Goal: Task Accomplishment & Management: Complete application form

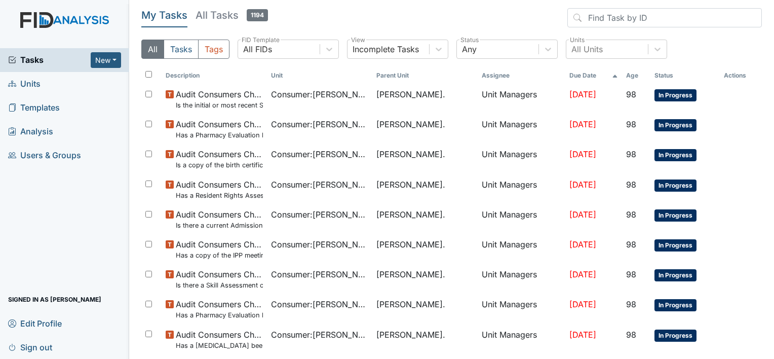
click at [34, 87] on span "Units" at bounding box center [24, 84] width 32 height 16
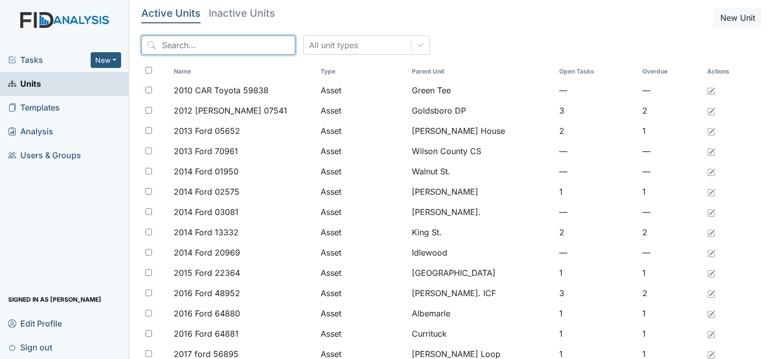
click at [157, 47] on input "search" at bounding box center [218, 44] width 154 height 19
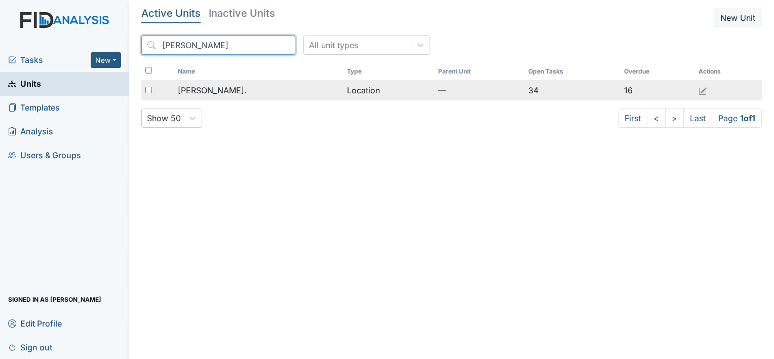
type input "William St"
click at [206, 90] on span "[PERSON_NAME]." at bounding box center [212, 90] width 69 height 12
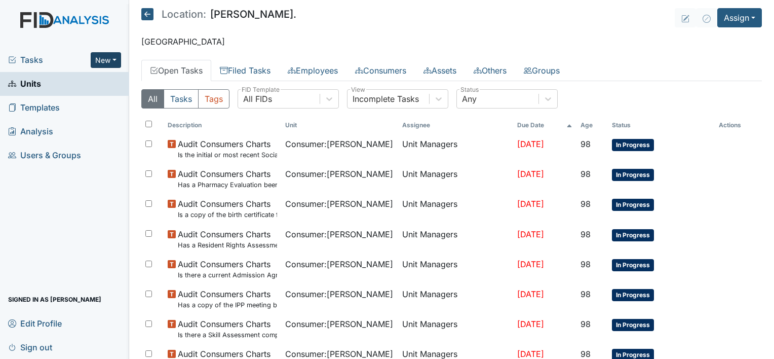
click at [113, 56] on button "New" at bounding box center [106, 60] width 30 height 16
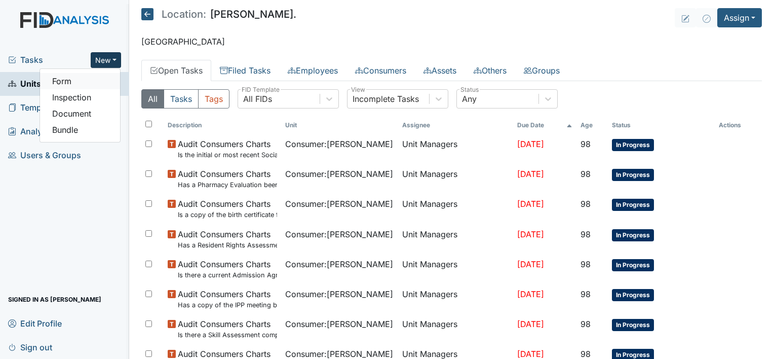
click at [84, 79] on link "Form" at bounding box center [80, 81] width 80 height 16
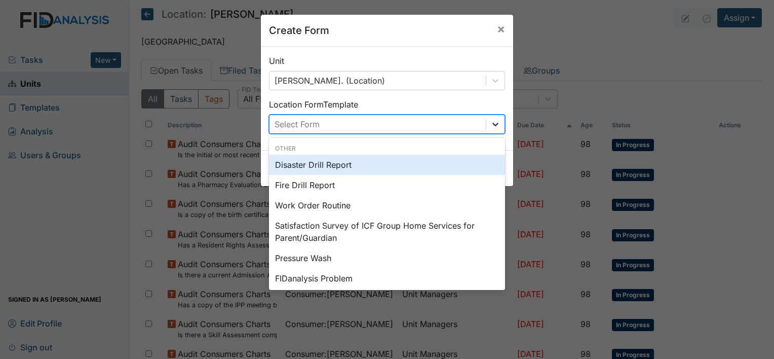
click at [493, 121] on icon at bounding box center [495, 124] width 10 height 10
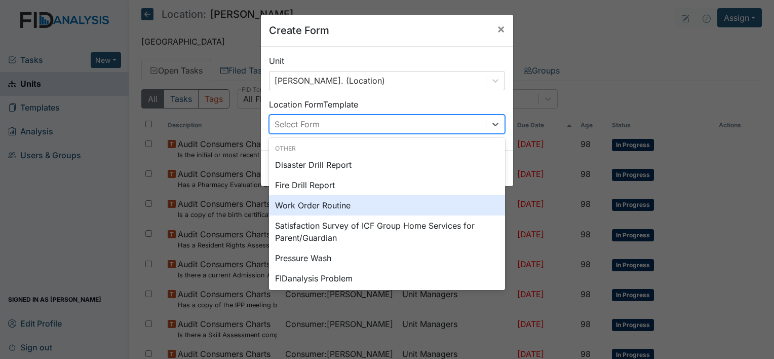
click at [406, 206] on div "Work Order Routine" at bounding box center [387, 205] width 236 height 20
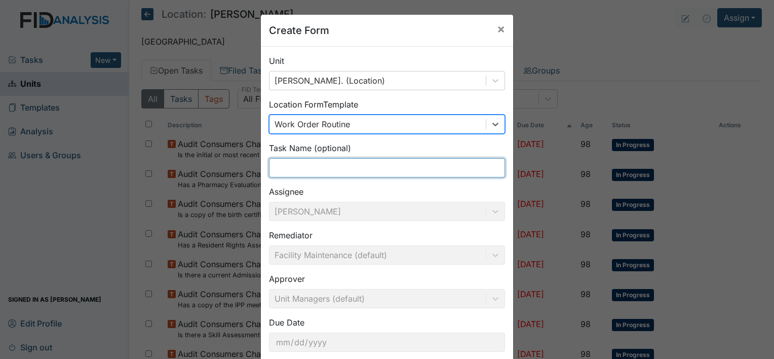
click at [383, 169] on input "text" at bounding box center [387, 167] width 236 height 19
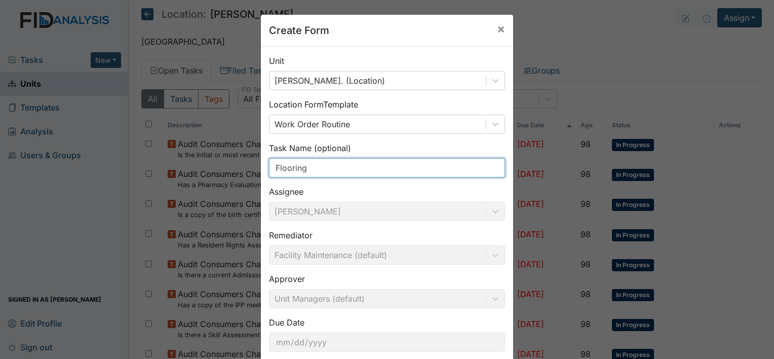
scroll to position [59, 0]
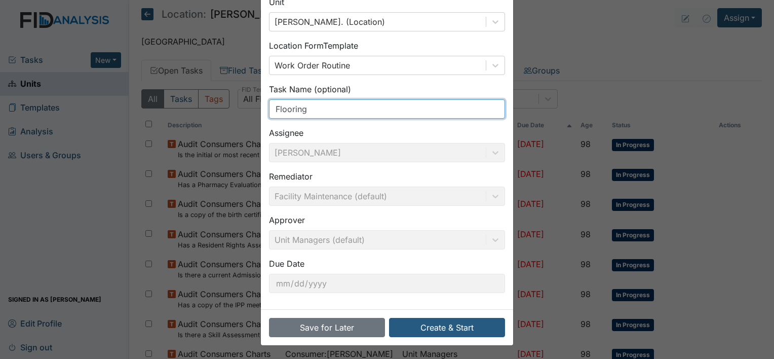
type input "Flooring"
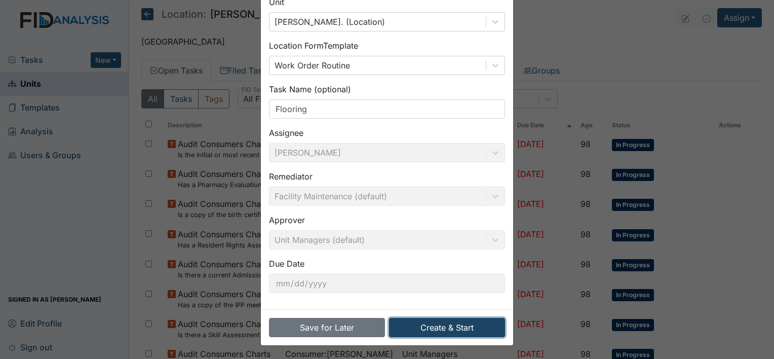
click at [435, 332] on button "Create & Start" at bounding box center [447, 327] width 116 height 19
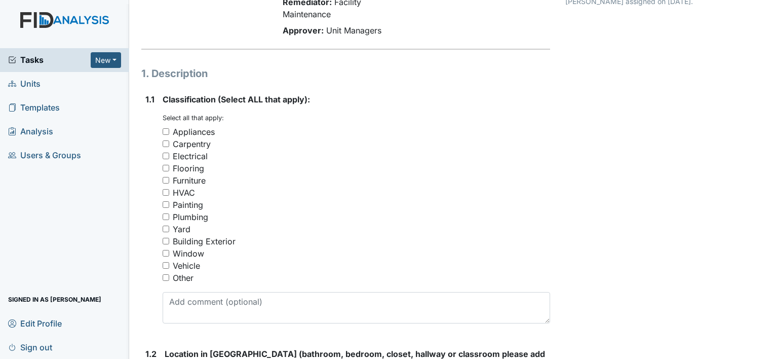
scroll to position [107, 0]
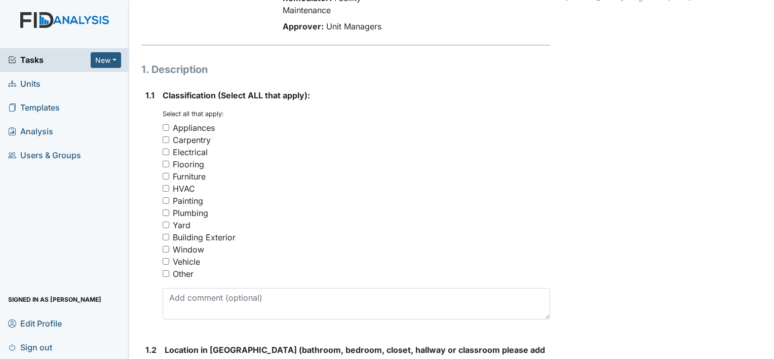
click at [165, 165] on input "Flooring" at bounding box center [166, 164] width 7 height 7
checkbox input "true"
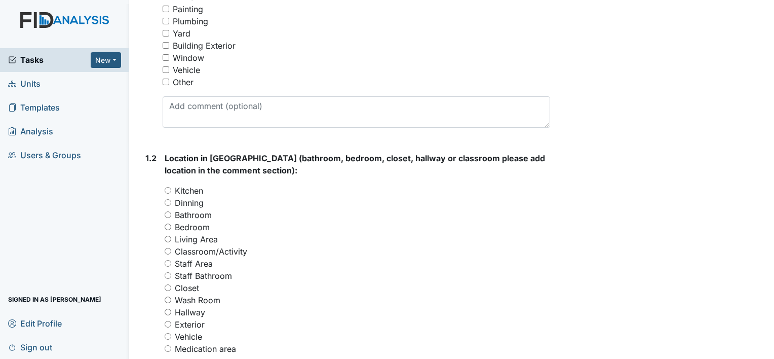
scroll to position [322, 0]
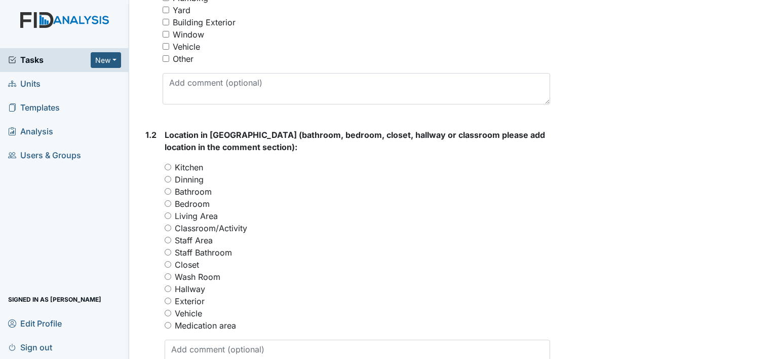
click at [168, 204] on input "Bedroom" at bounding box center [168, 203] width 7 height 7
radio input "true"
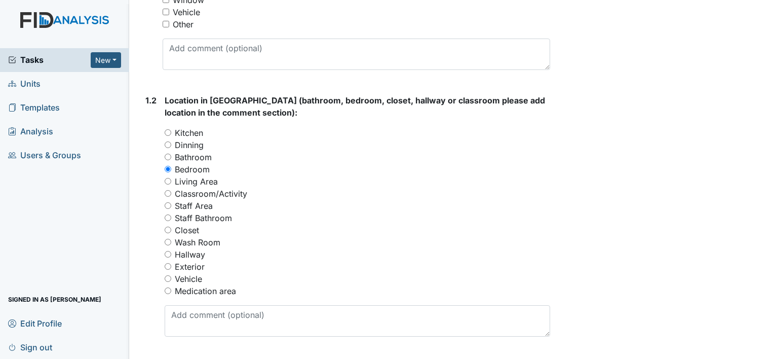
scroll to position [431, 0]
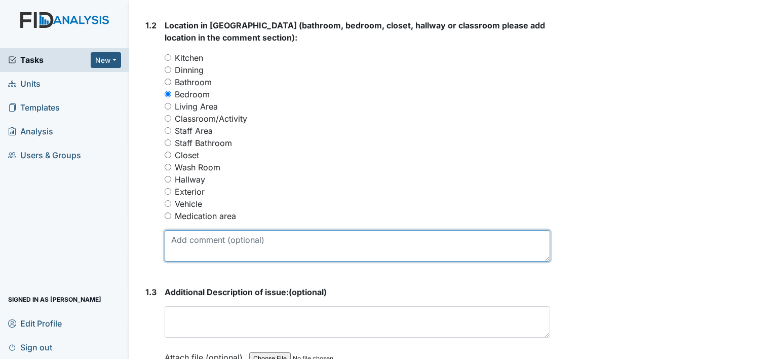
click at [233, 243] on textarea at bounding box center [357, 245] width 385 height 31
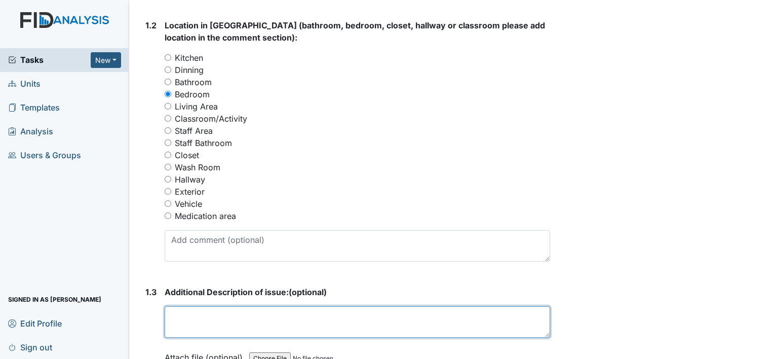
click at [202, 318] on textarea at bounding box center [357, 321] width 385 height 31
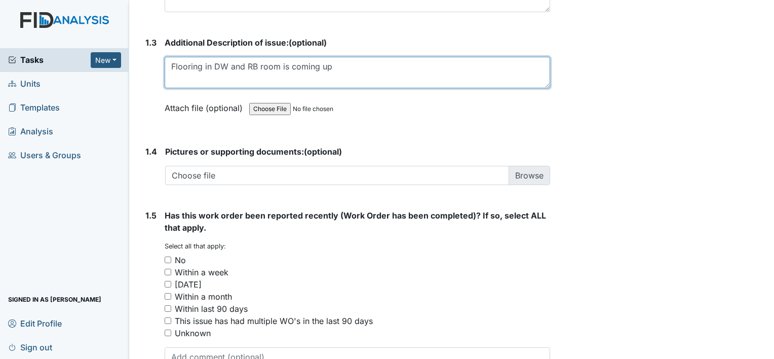
scroll to position [683, 0]
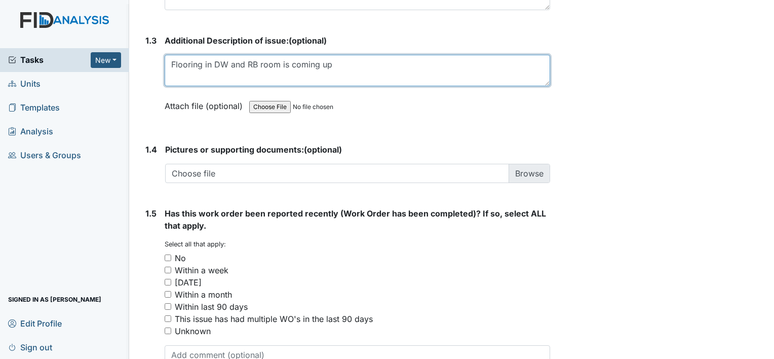
type textarea "Flooring in DW and RB room is coming up"
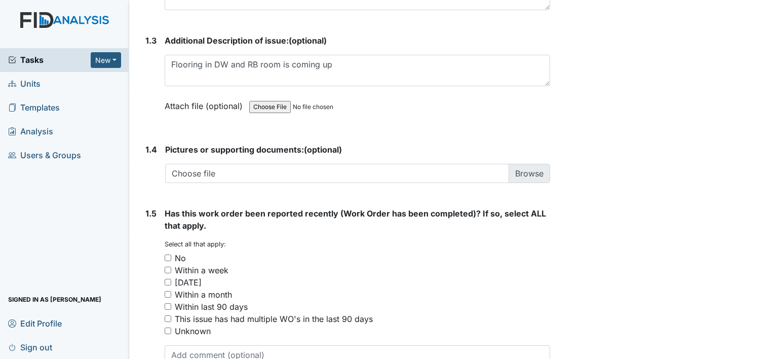
click at [171, 254] on input "No" at bounding box center [168, 257] width 7 height 7
checkbox input "true"
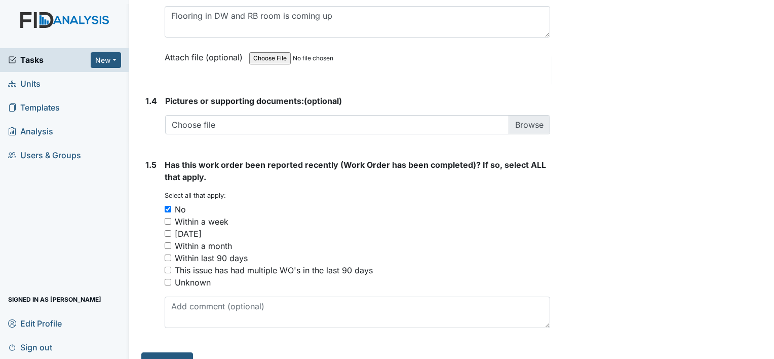
scroll to position [750, 0]
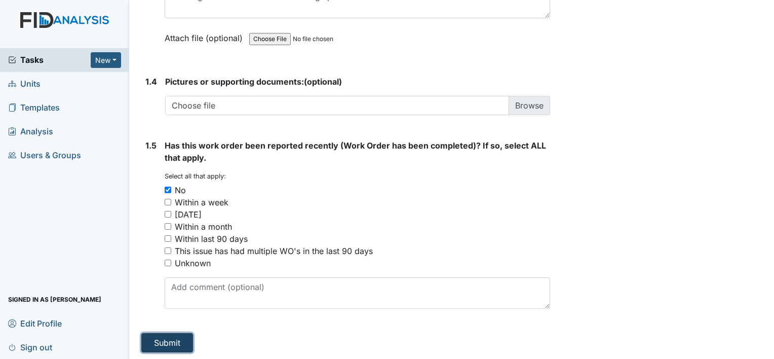
click at [164, 333] on button "Submit" at bounding box center [167, 342] width 52 height 19
click at [150, 338] on button "Submit" at bounding box center [167, 342] width 52 height 19
